Goal: Task Accomplishment & Management: Manage account settings

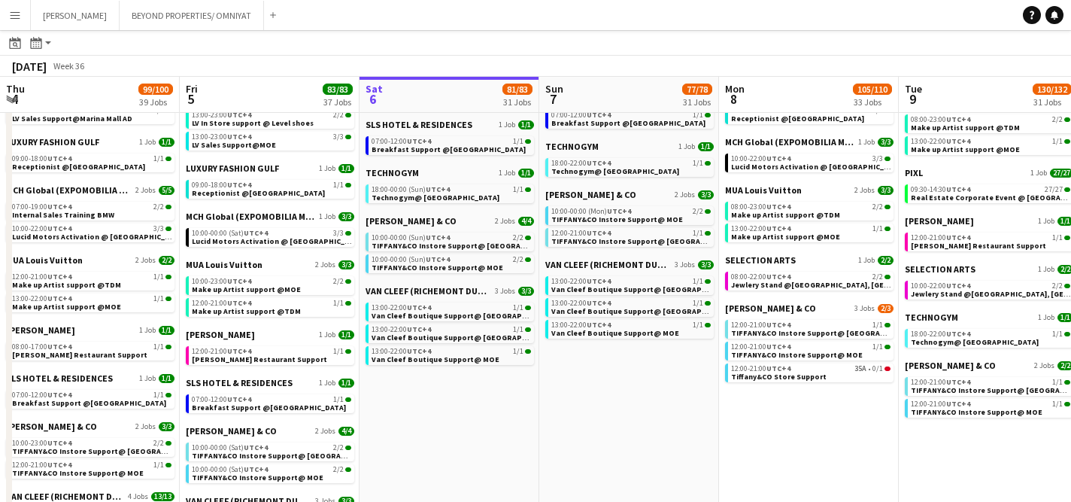
scroll to position [0, 476]
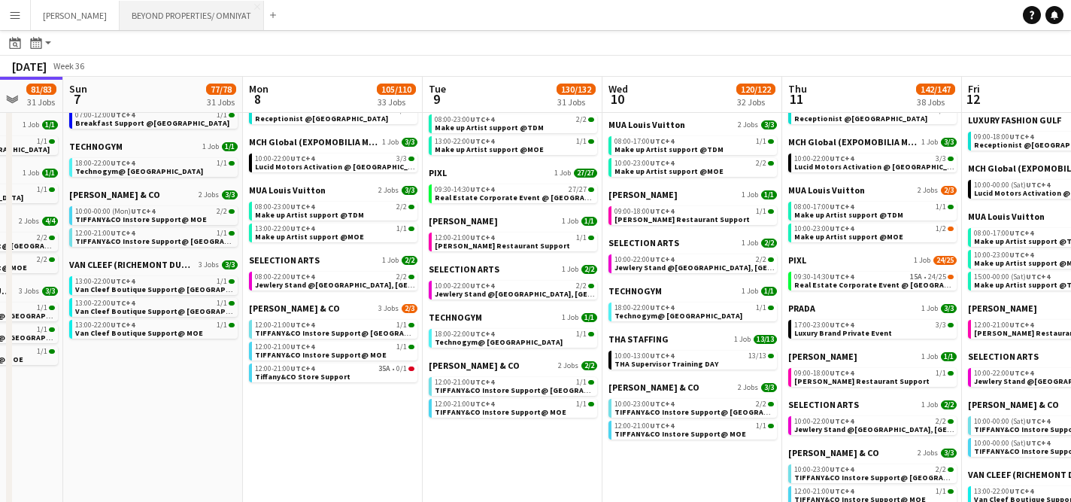
click at [177, 20] on button "BEYOND PROPERTIES/ OMNIYAT Close" at bounding box center [192, 15] width 144 height 29
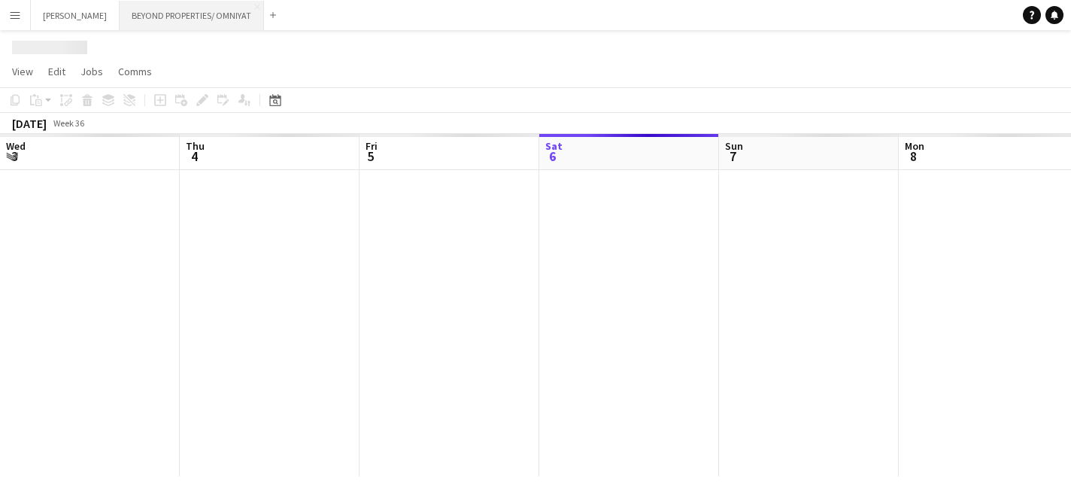
scroll to position [0, 360]
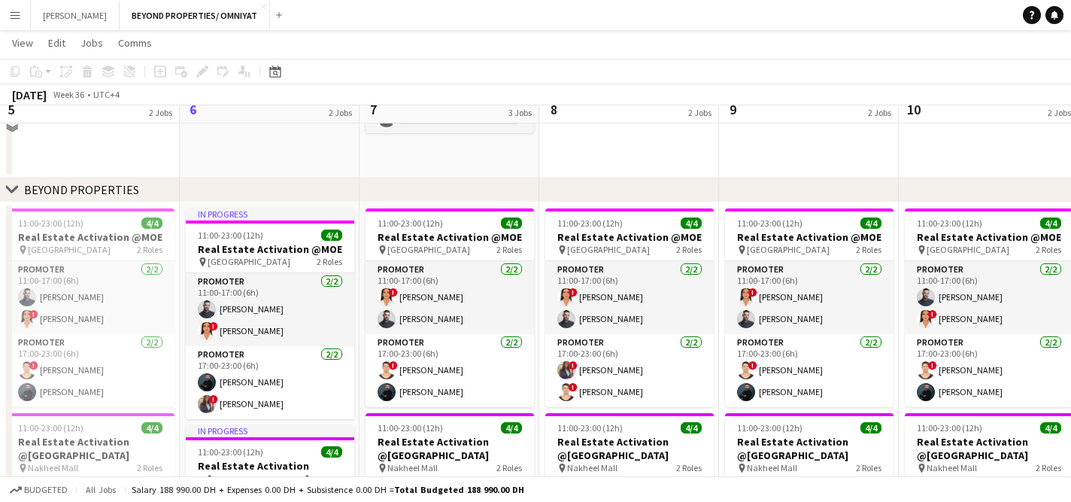
scroll to position [180, 0]
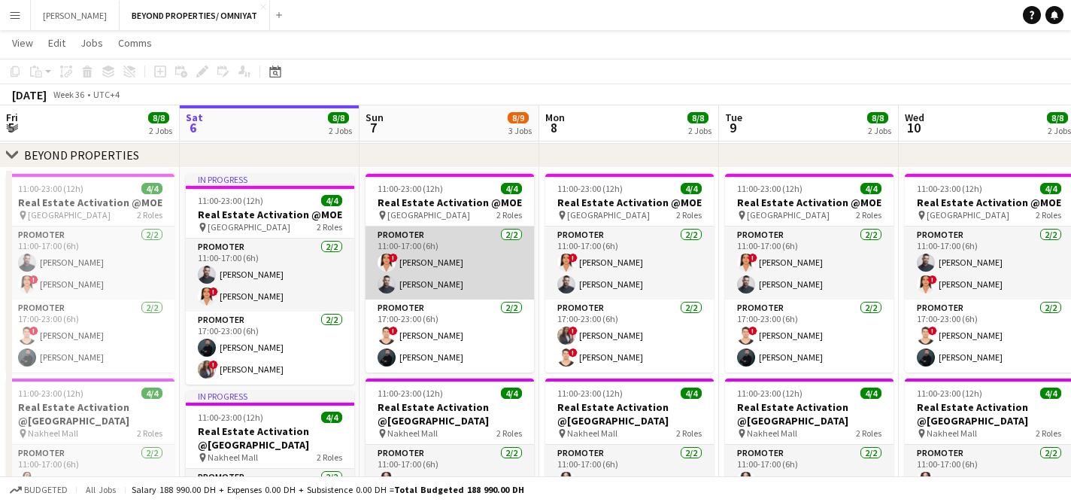
click at [439, 264] on app-card-role "Promoter 2/2 11:00-17:00 (6h) ! maryam qasim Amine Chaoui" at bounding box center [450, 262] width 168 height 73
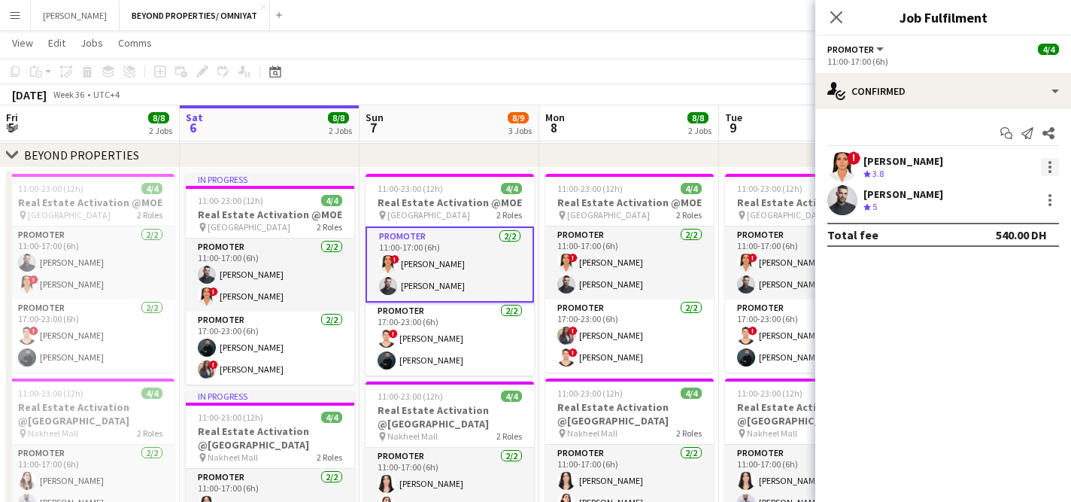
click at [1051, 170] on div at bounding box center [1050, 167] width 18 height 18
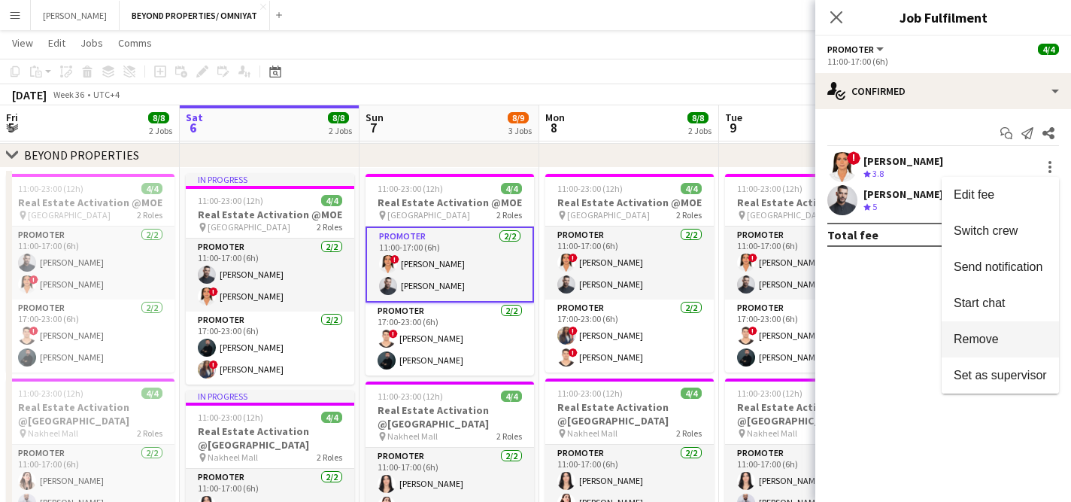
click at [995, 342] on span "Remove" at bounding box center [976, 338] width 45 height 13
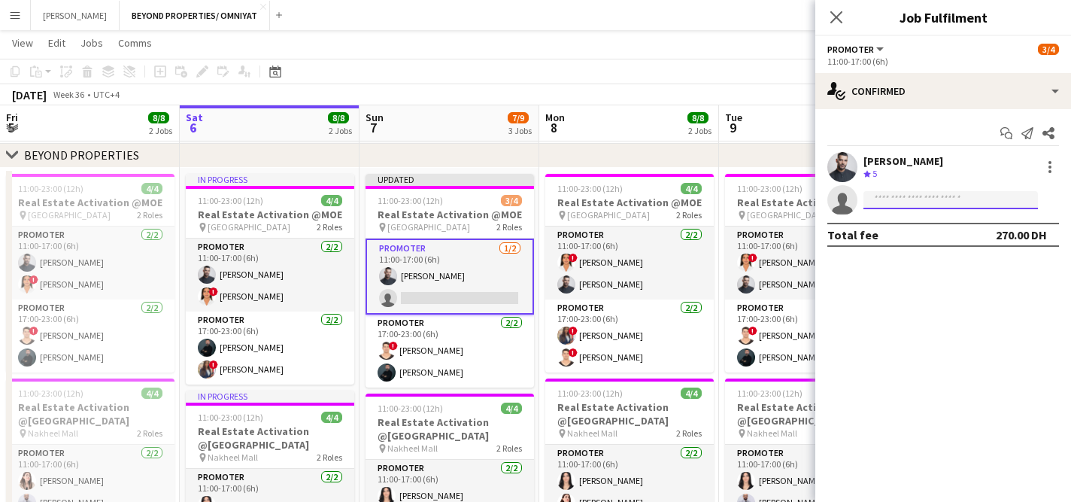
click at [933, 196] on input at bounding box center [951, 200] width 175 height 18
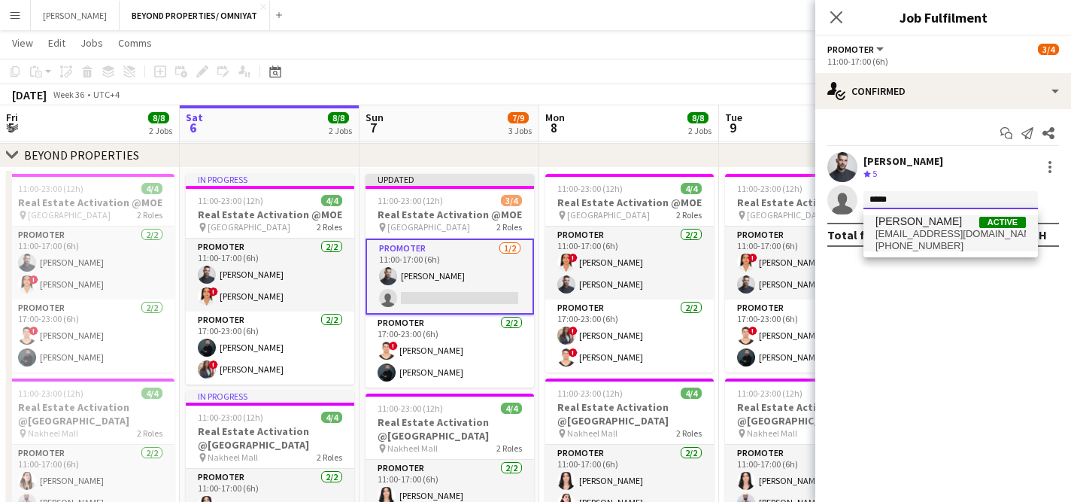
type input "*****"
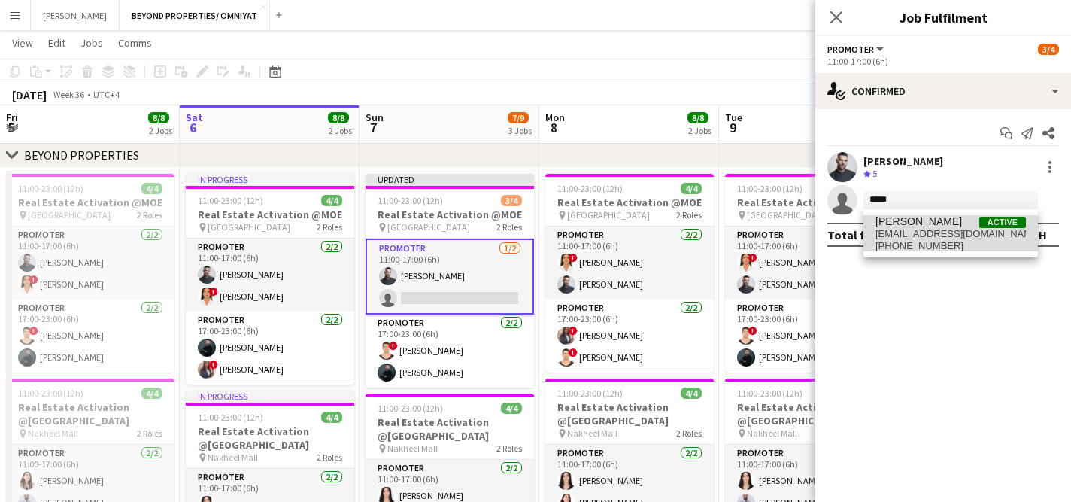
click at [921, 235] on span "fannanrajaa@gmail.com" at bounding box center [951, 234] width 150 height 12
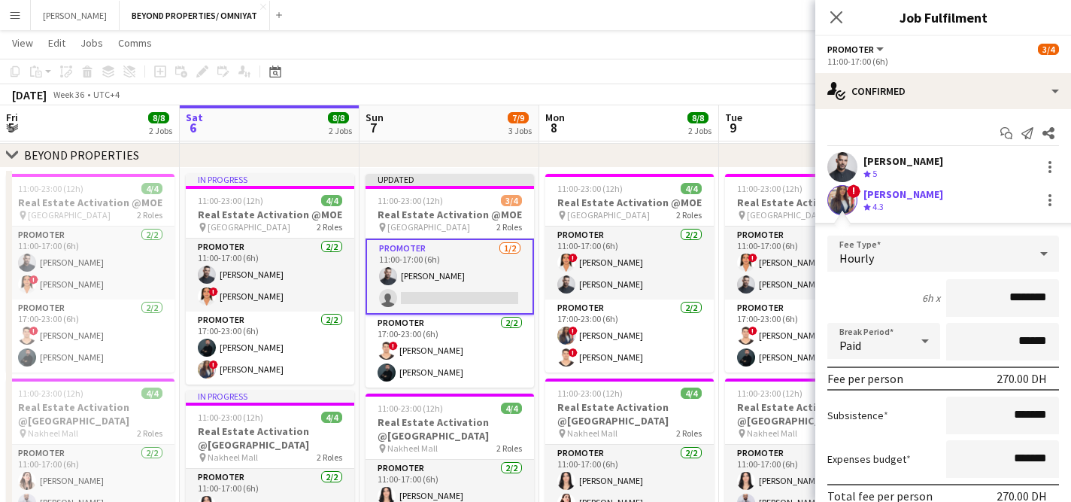
scroll to position [99, 0]
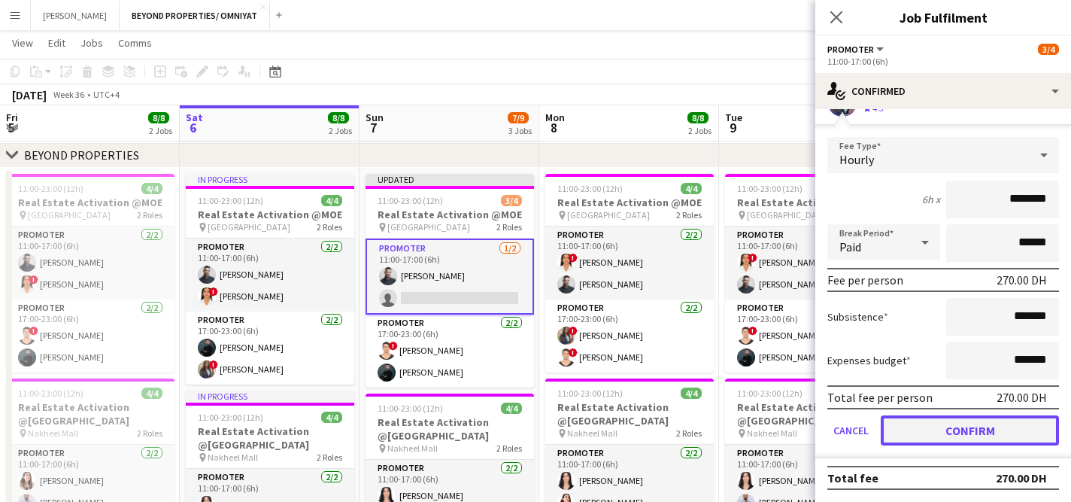
click at [966, 439] on button "Confirm" at bounding box center [970, 430] width 178 height 30
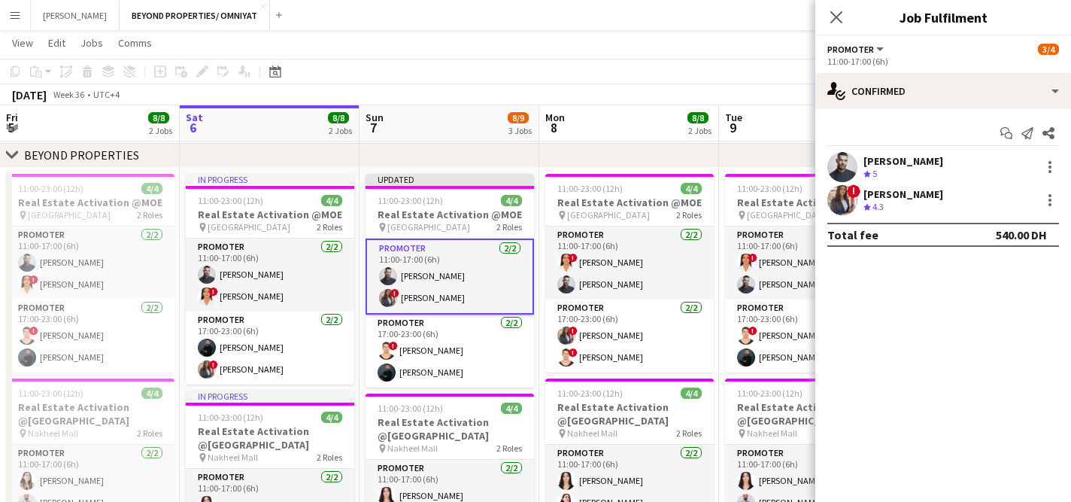
scroll to position [0, 0]
click at [775, 130] on app-board-header-date "Tue 9 8/8 2 Jobs" at bounding box center [809, 123] width 180 height 36
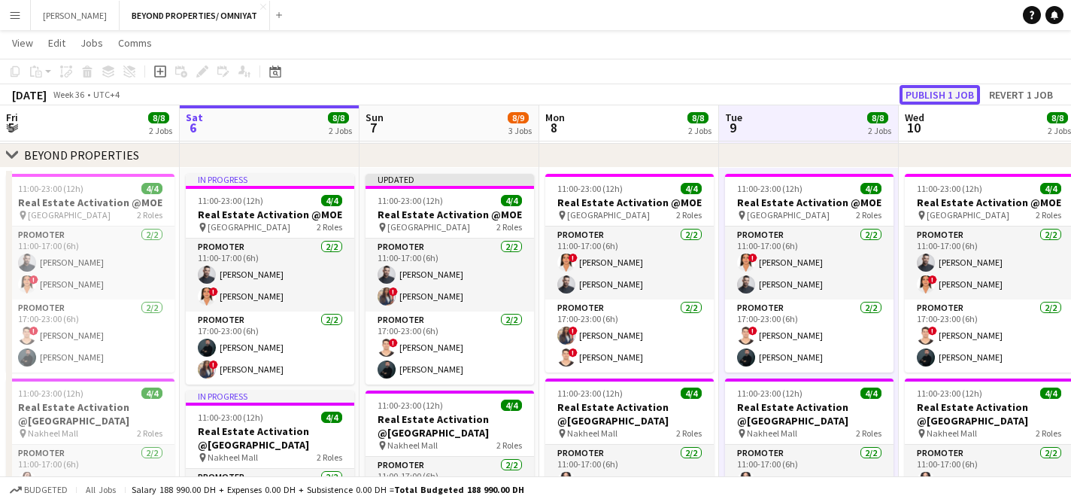
click at [942, 95] on button "Publish 1 job" at bounding box center [940, 95] width 80 height 20
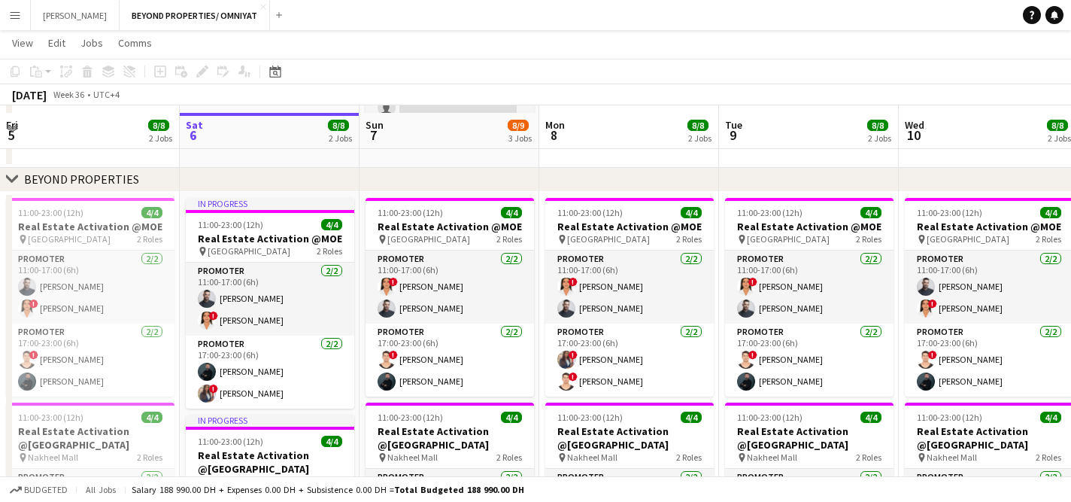
scroll to position [164, 0]
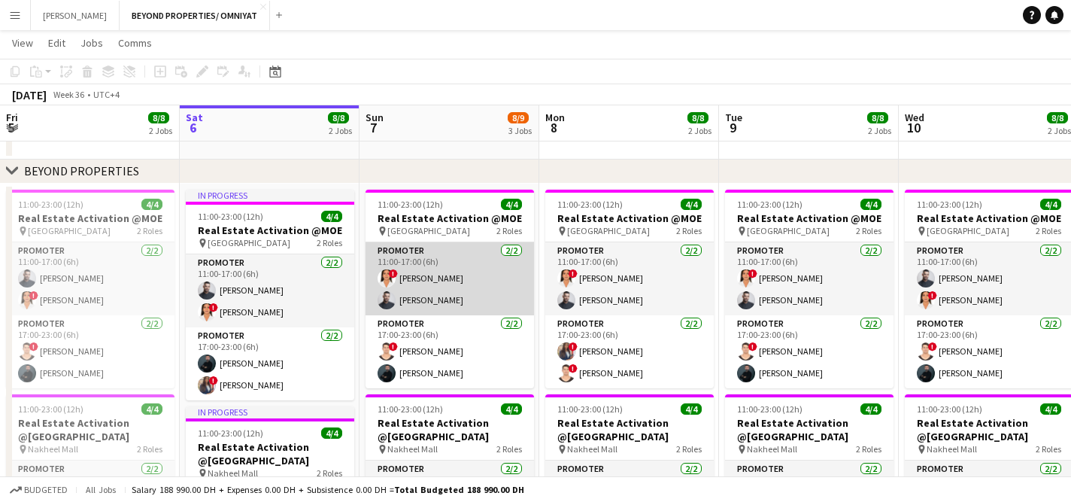
click at [484, 273] on app-card-role "Promoter [DATE] 11:00-17:00 (6h) ! [PERSON_NAME]" at bounding box center [450, 278] width 168 height 73
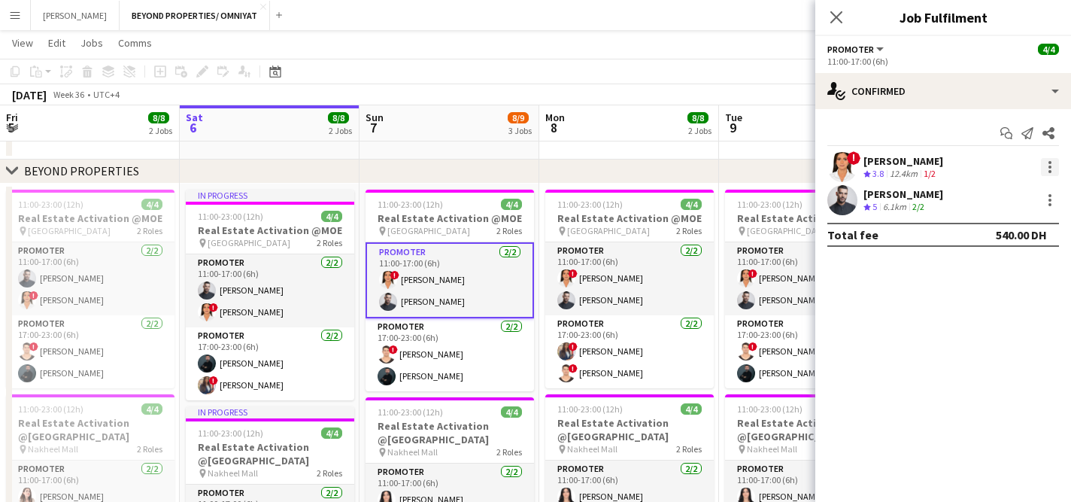
click at [1046, 165] on div at bounding box center [1050, 167] width 18 height 18
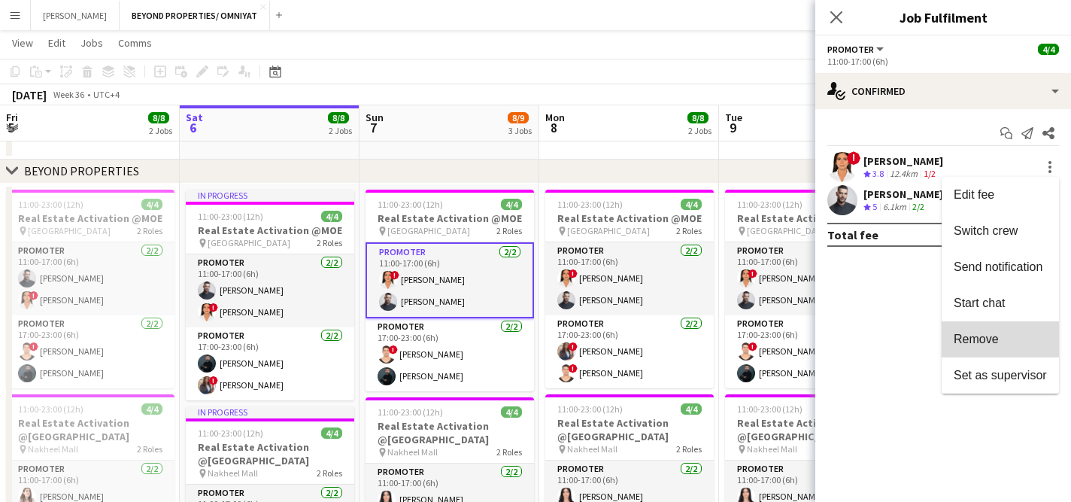
click at [991, 339] on span "Remove" at bounding box center [976, 338] width 45 height 13
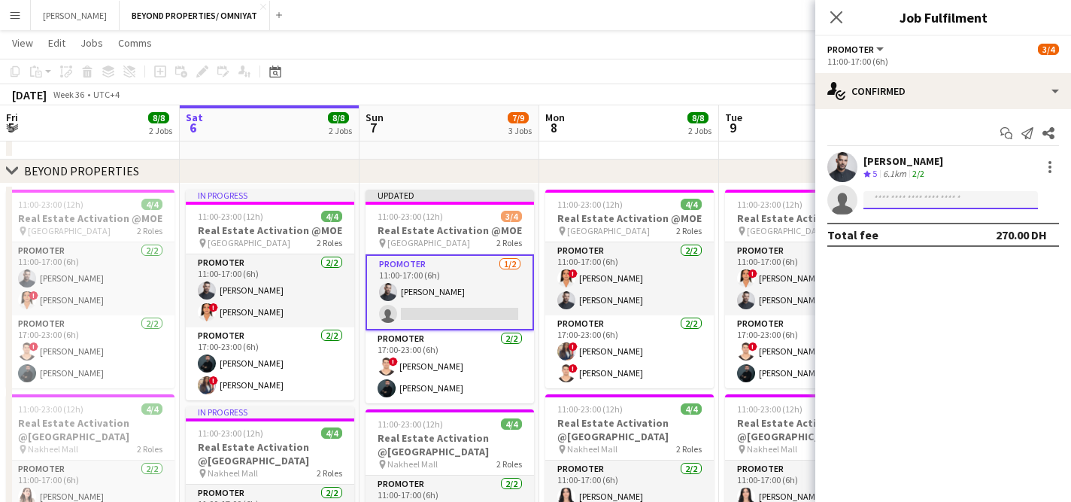
click at [937, 205] on input at bounding box center [951, 200] width 175 height 18
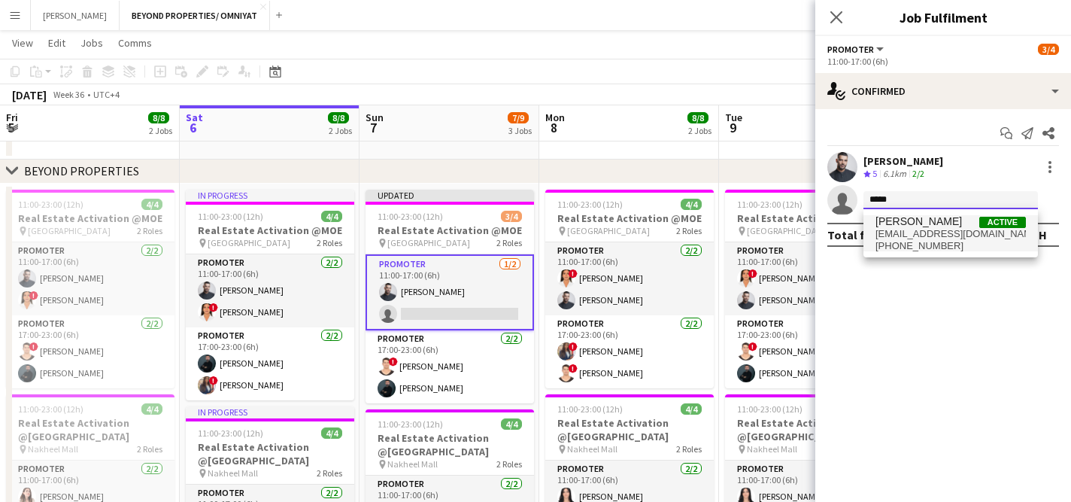
type input "*****"
click at [945, 226] on span "Rajaa Fannan Active" at bounding box center [951, 221] width 150 height 13
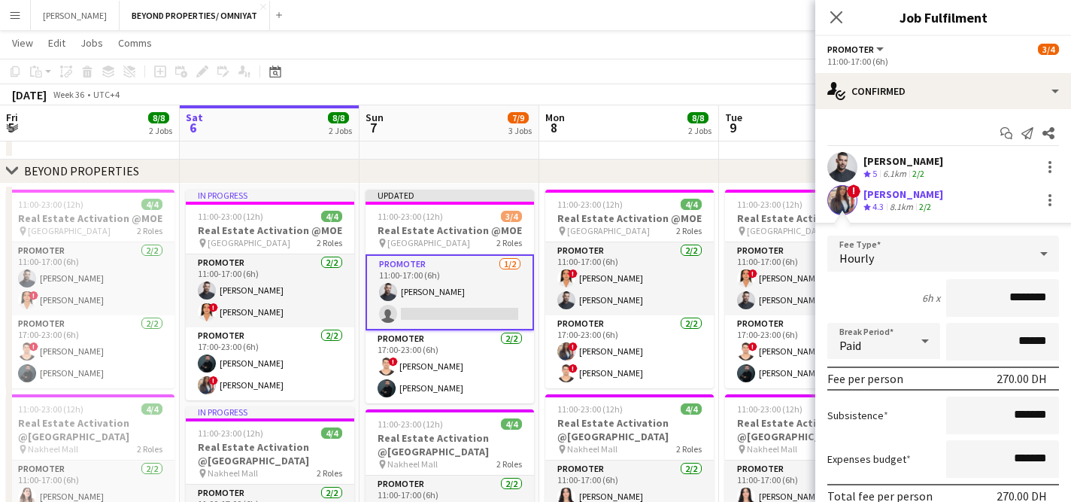
scroll to position [99, 0]
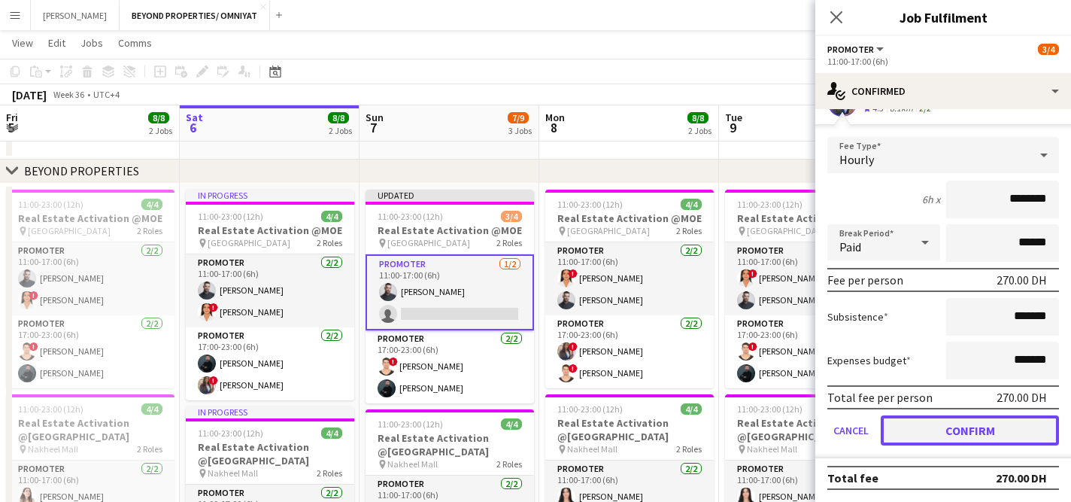
click at [961, 435] on button "Confirm" at bounding box center [970, 430] width 178 height 30
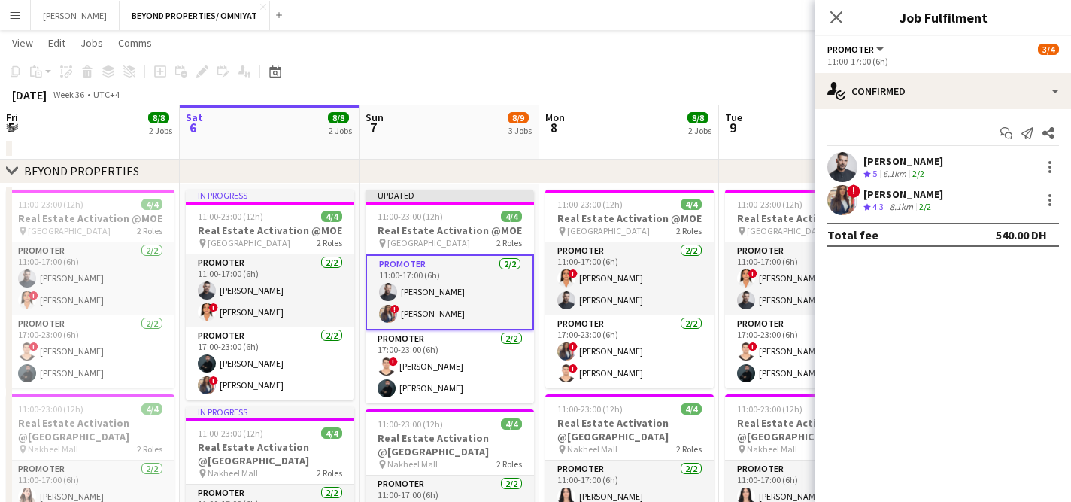
click at [770, 155] on app-date-cell at bounding box center [809, 82] width 180 height 155
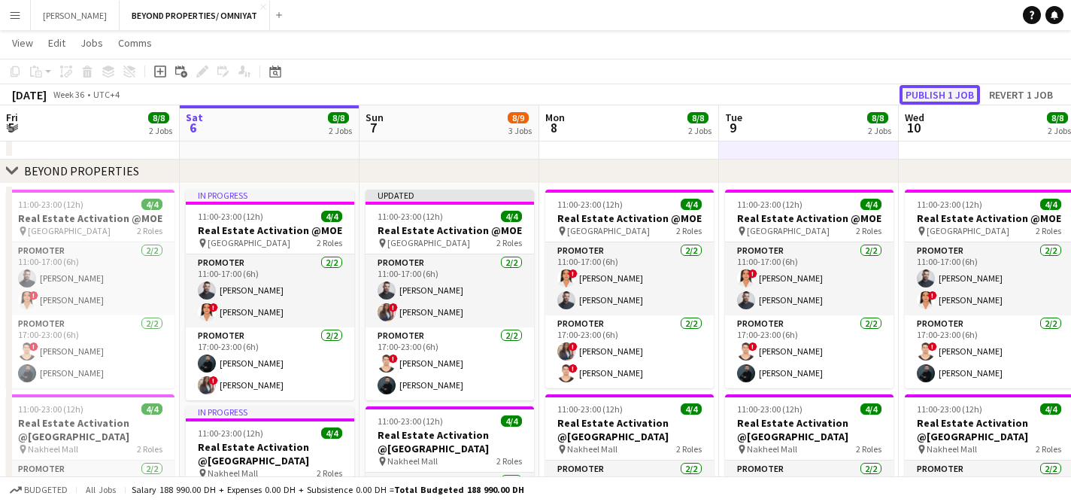
click at [939, 88] on button "Publish 1 job" at bounding box center [940, 95] width 80 height 20
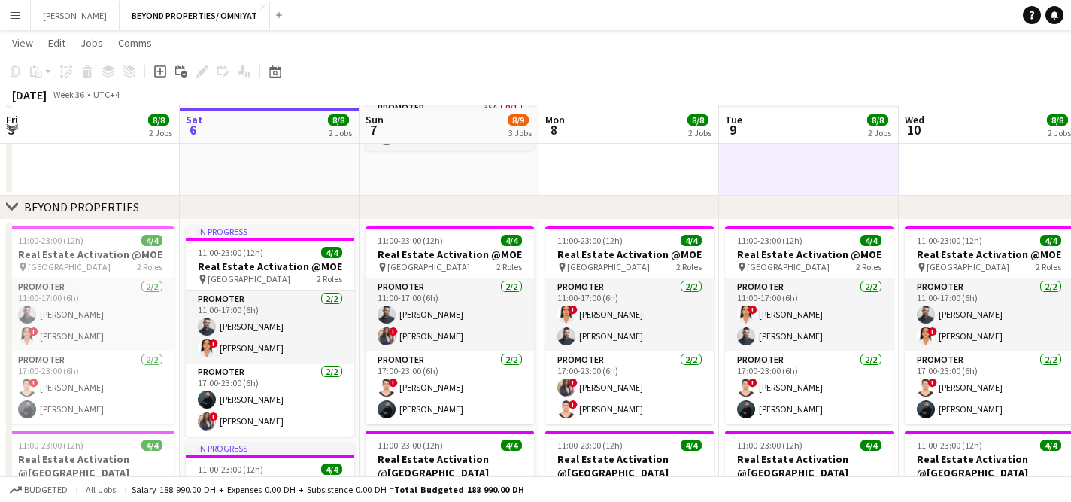
scroll to position [130, 0]
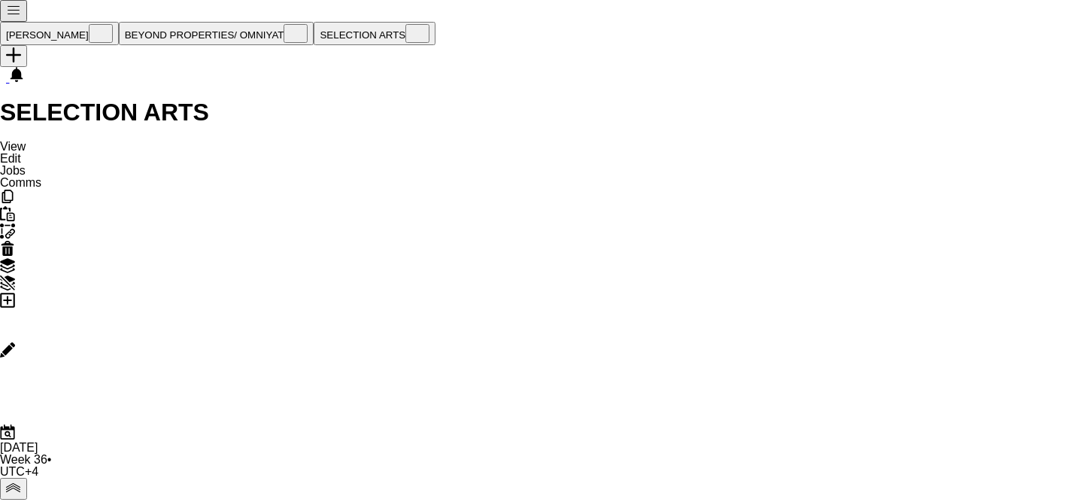
scroll to position [0, 511]
click at [153, 22] on button "BEYOND PROPERTIES/ OMNIYAT Close" at bounding box center [217, 33] width 196 height 23
